Goal: Understand process/instructions

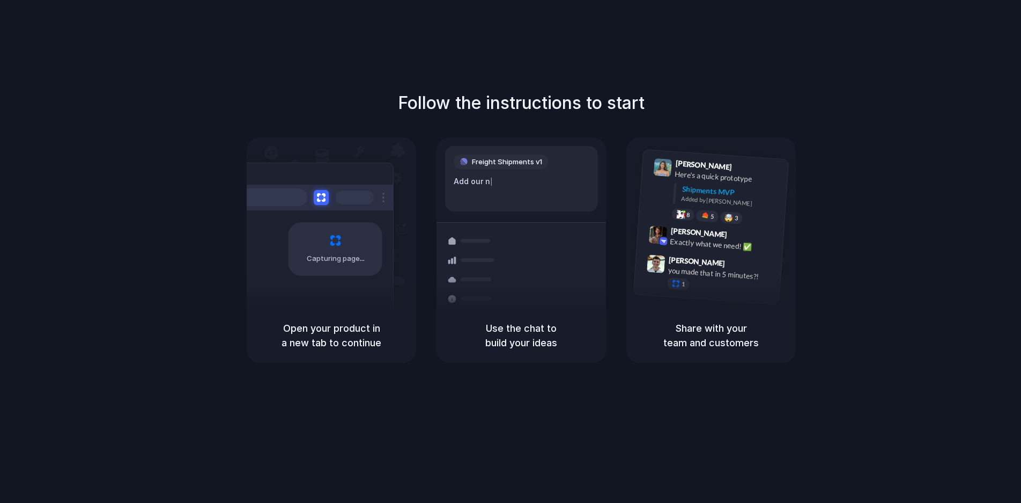
click at [239, 172] on div "Follow the instructions to start Capturing page Open your product in a new tab …" at bounding box center [521, 226] width 1021 height 272
click at [315, 218] on div "Capturing page" at bounding box center [313, 245] width 162 height 165
click at [321, 321] on h5 "Open your product in a new tab to continue" at bounding box center [332, 335] width 144 height 29
